Goal: Find specific page/section: Find specific page/section

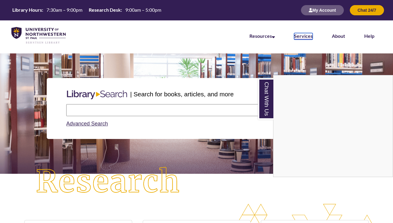
click at [308, 37] on link "Services" at bounding box center [303, 36] width 19 height 7
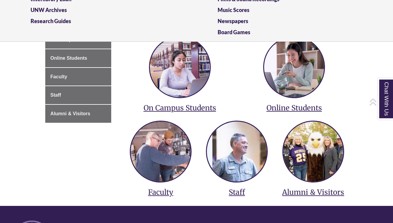
scroll to position [95, 0]
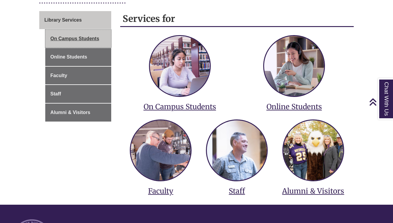
click at [94, 37] on link "On Campus Students" at bounding box center [78, 39] width 66 height 18
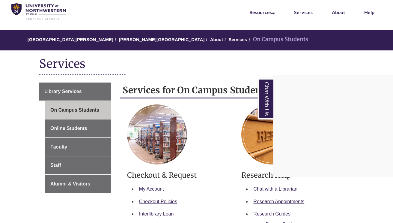
scroll to position [24, 0]
